Goal: Transaction & Acquisition: Purchase product/service

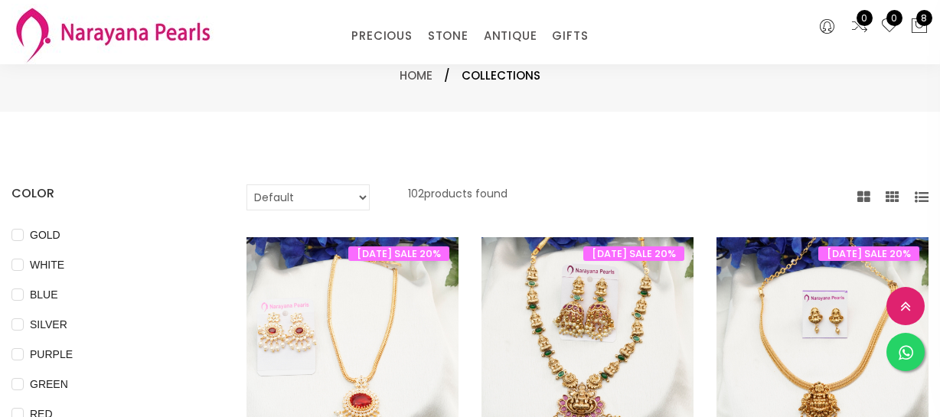
select select "INR"
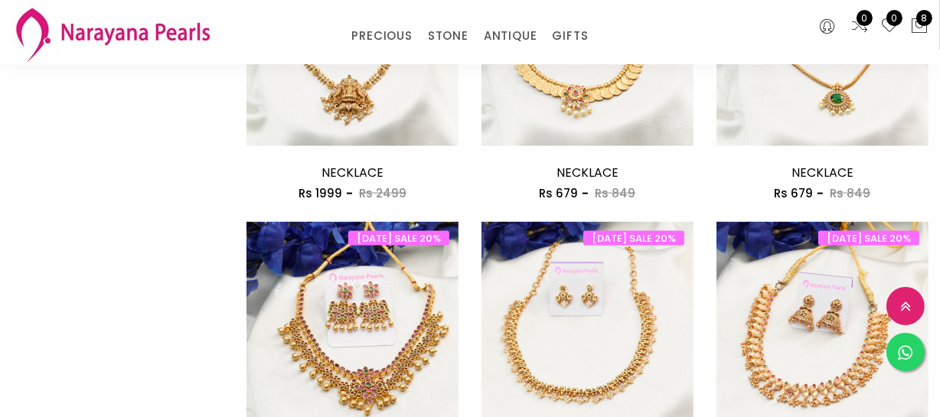
scroll to position [2088, 0]
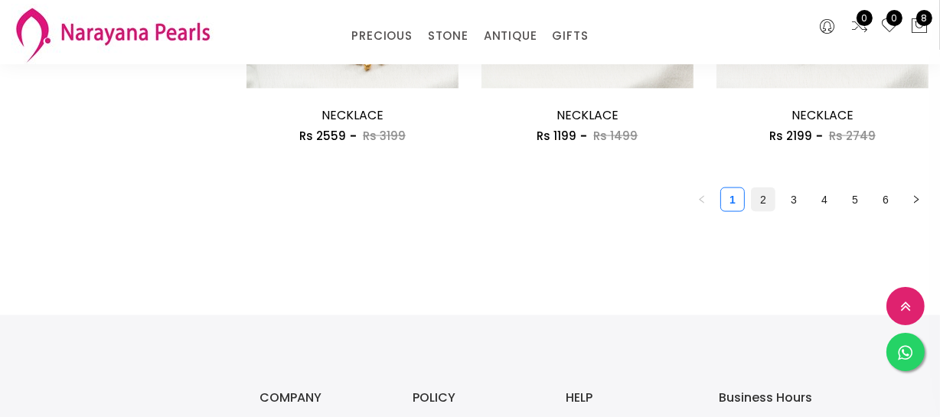
click at [766, 203] on link "2" at bounding box center [763, 199] width 23 height 23
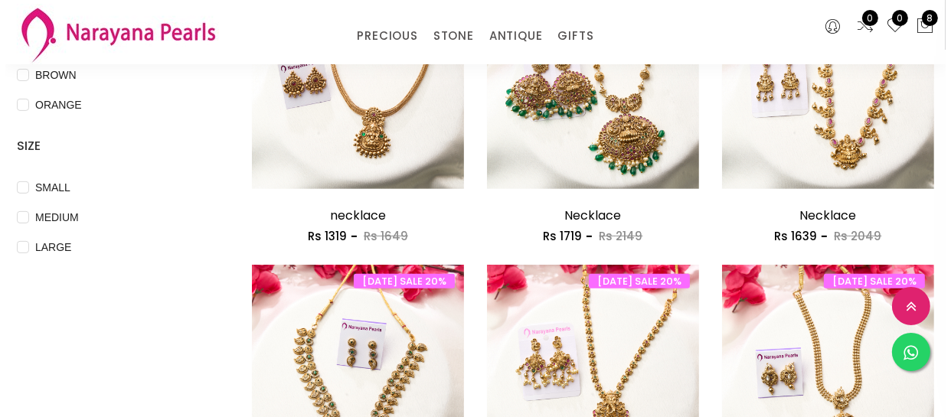
scroll to position [557, 0]
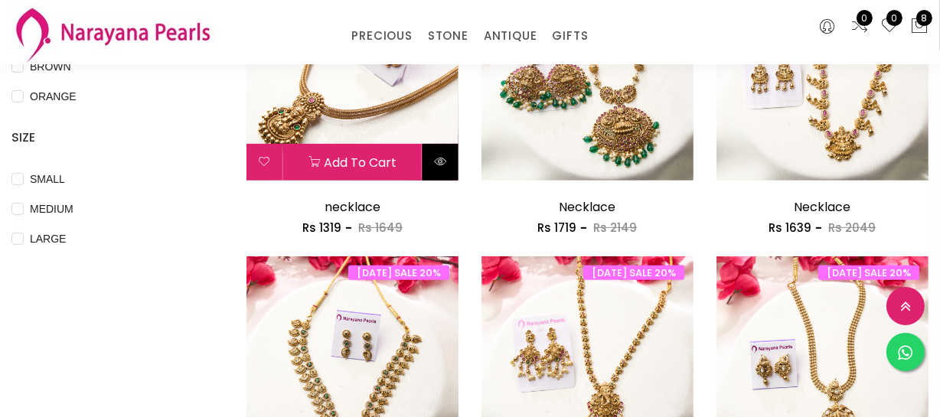
click at [447, 164] on button at bounding box center [441, 162] width 36 height 37
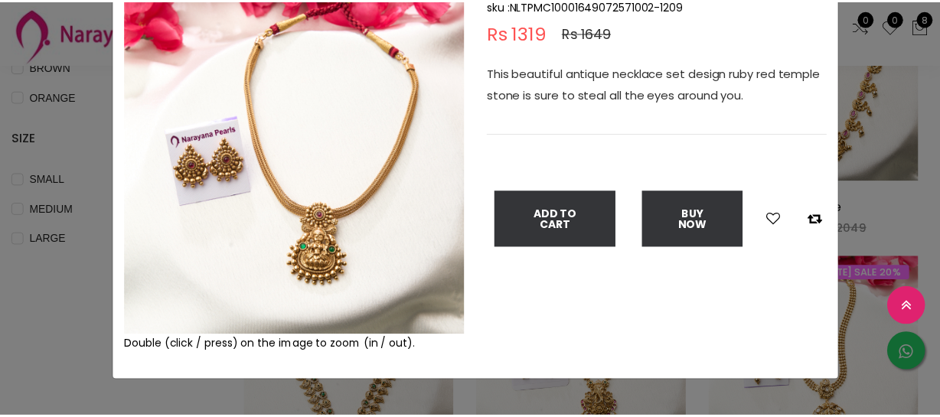
scroll to position [139, 0]
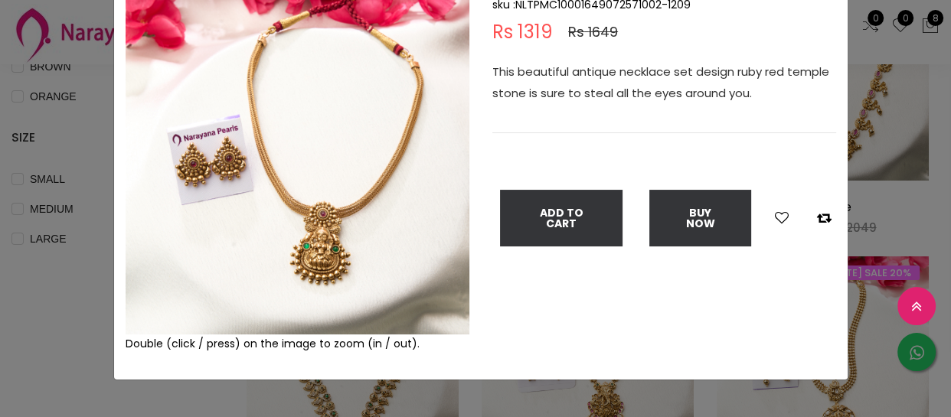
click at [288, 194] on img at bounding box center [298, 163] width 344 height 344
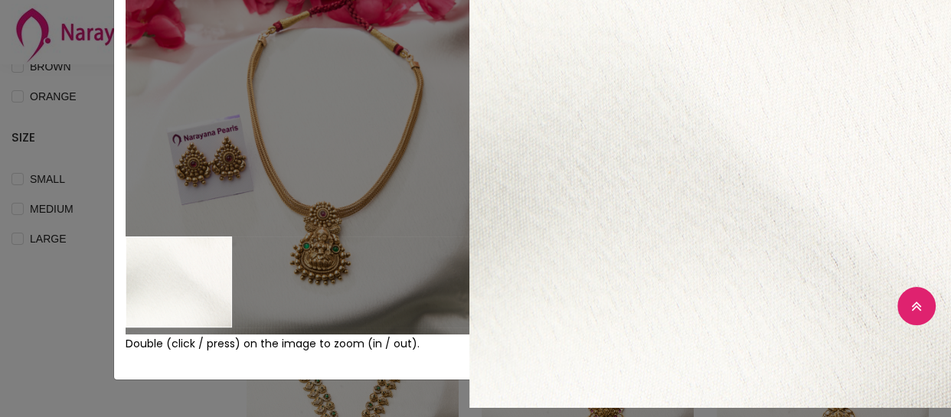
click at [78, 279] on div "× Close Double (click / press) on the image to zoom (in / out). necklace sku : …" at bounding box center [475, 208] width 951 height 417
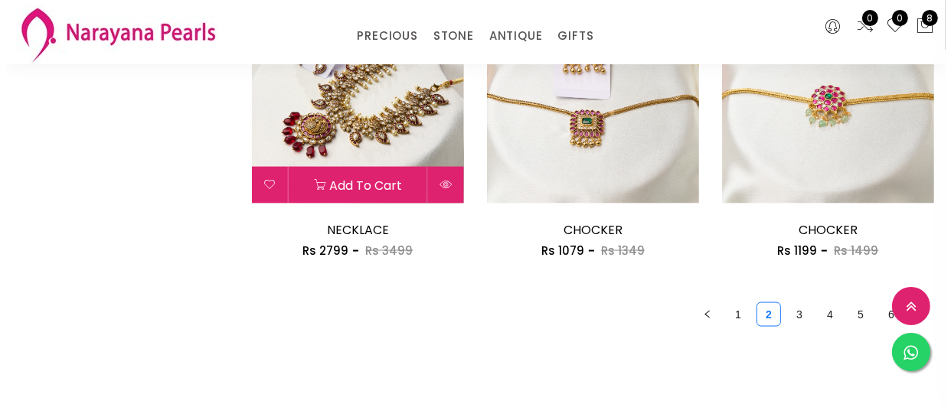
scroll to position [1949, 0]
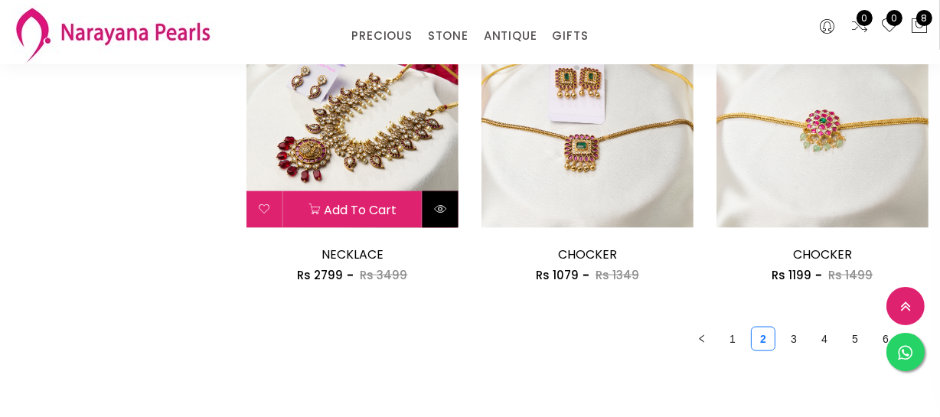
click at [435, 210] on icon at bounding box center [440, 209] width 12 height 12
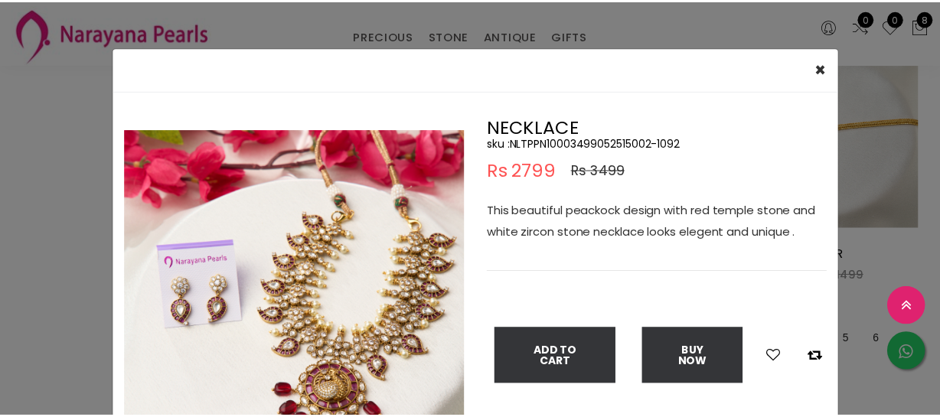
scroll to position [139, 0]
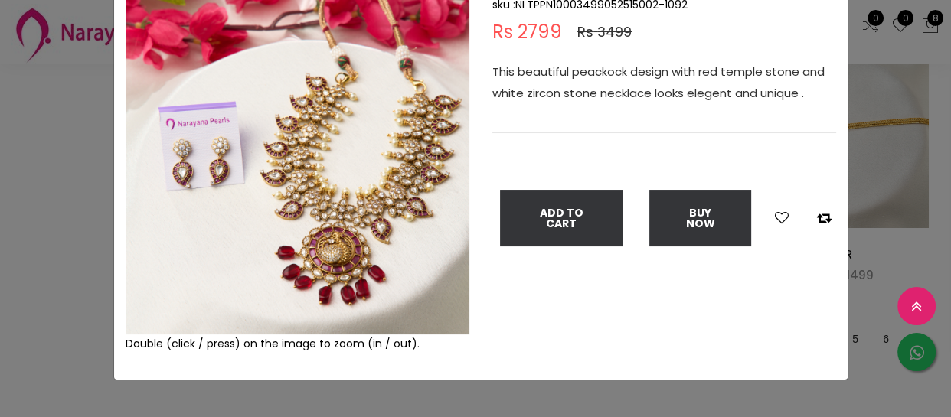
click at [292, 258] on img at bounding box center [298, 163] width 344 height 344
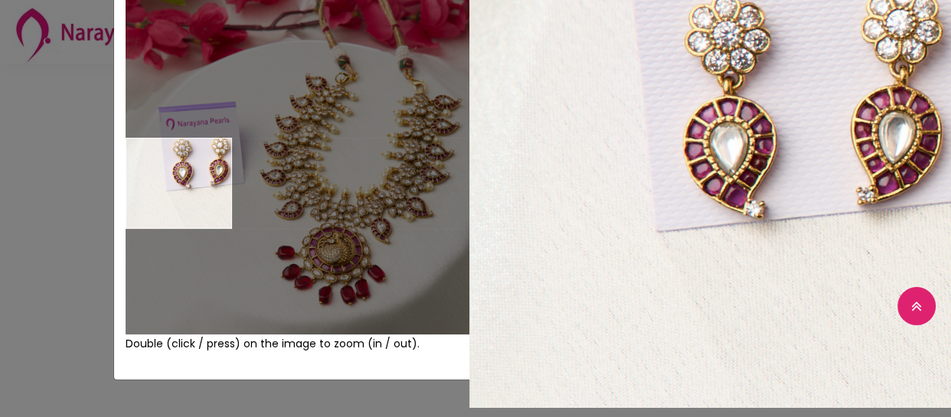
click at [43, 183] on div "× Close Double (click / press) on the image to zoom (in / out). NECKLACE sku : …" at bounding box center [475, 208] width 951 height 417
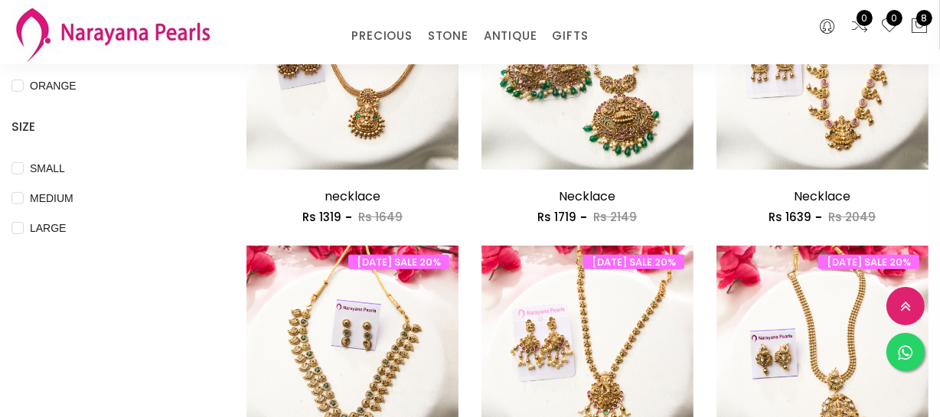
scroll to position [557, 0]
